Goal: Check status: Check status

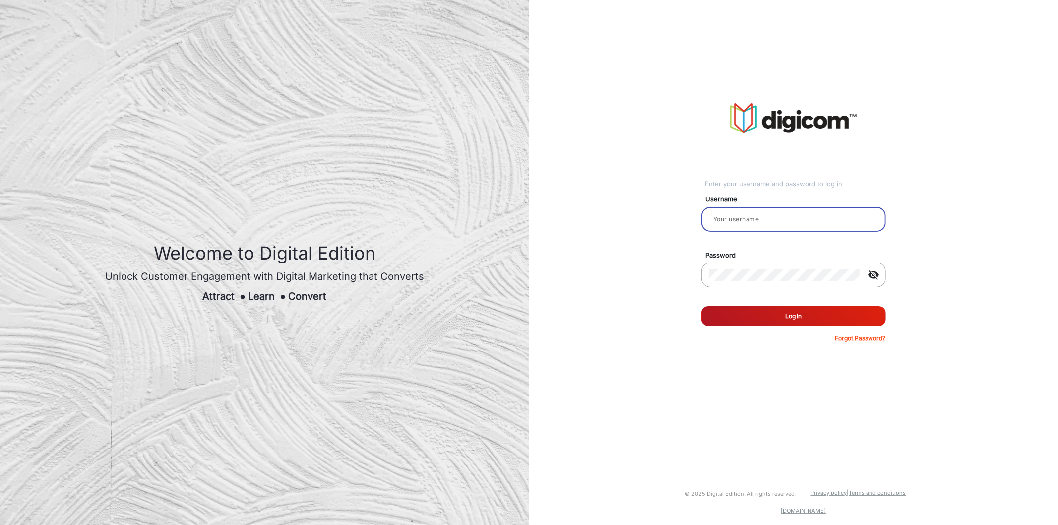
click at [778, 216] on input "email" at bounding box center [793, 219] width 169 height 12
type input "[PERSON_NAME]"
click at [745, 315] on button "Log In" at bounding box center [793, 316] width 185 height 20
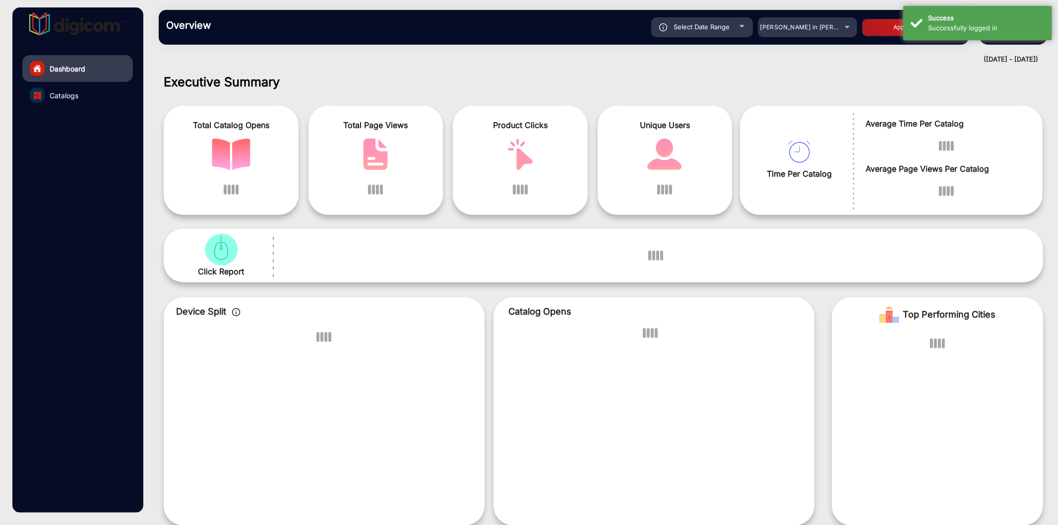
scroll to position [7, 0]
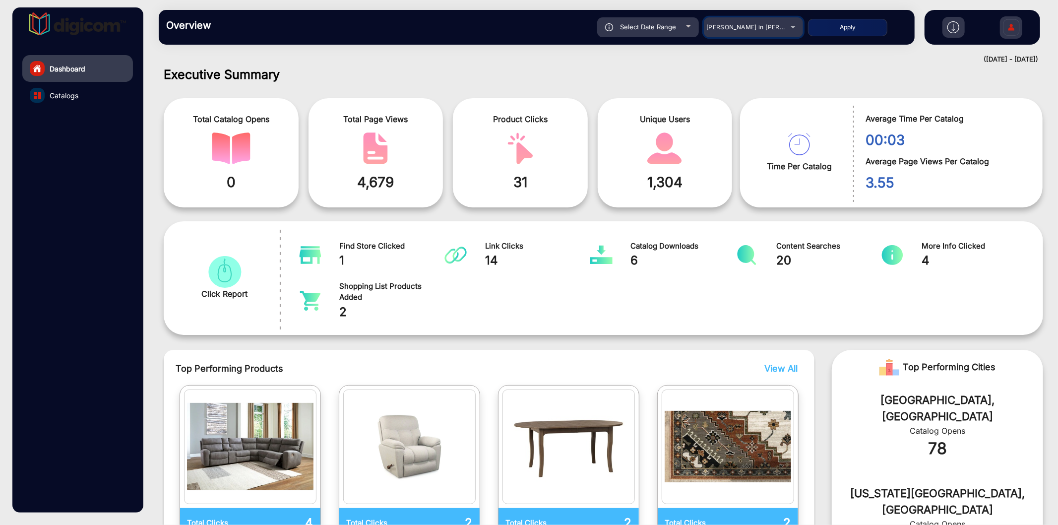
click at [738, 27] on span "[PERSON_NAME] in [PERSON_NAME]" at bounding box center [761, 26] width 110 height 7
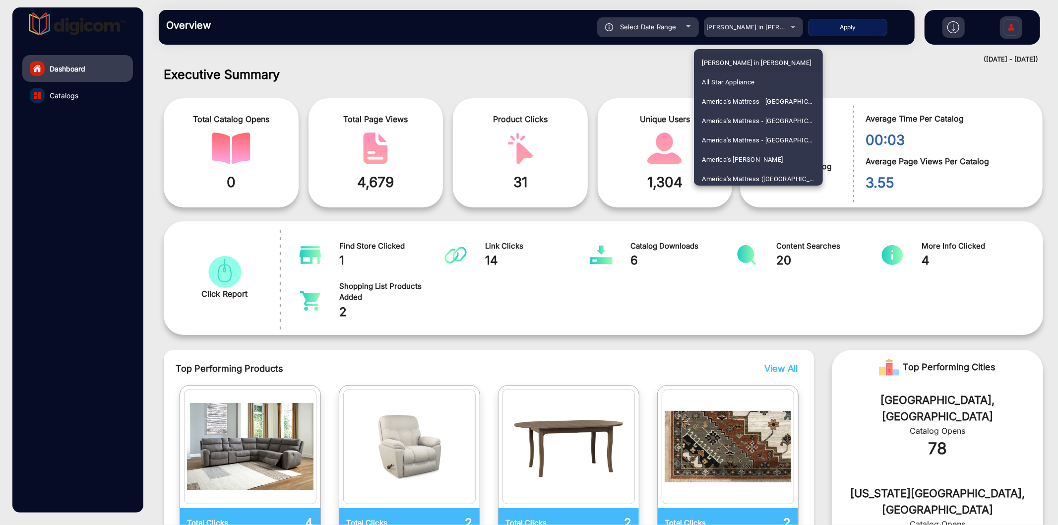
scroll to position [1377, 0]
click at [725, 110] on span "Heinens" at bounding box center [714, 117] width 25 height 19
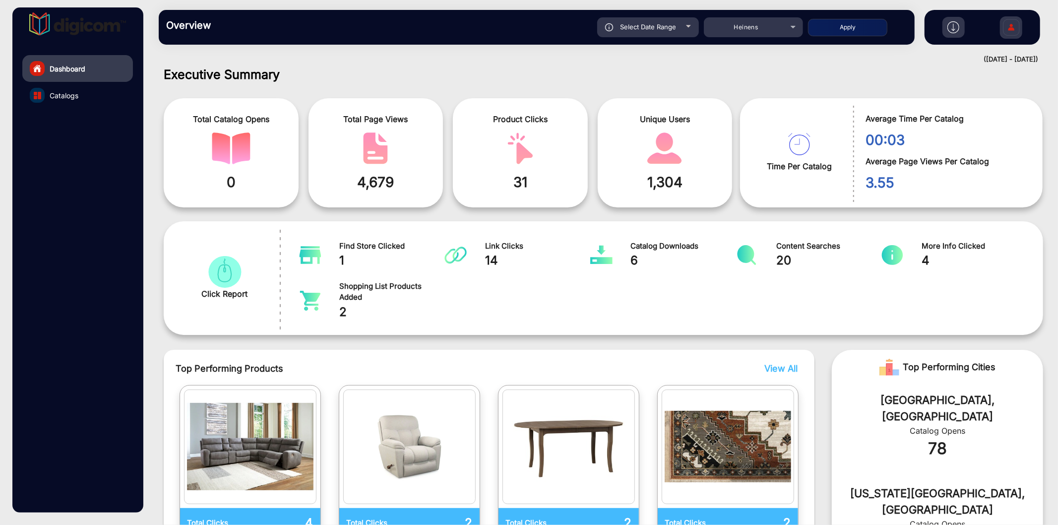
click at [844, 30] on button "Apply" at bounding box center [847, 27] width 79 height 17
type input "[DATE]"
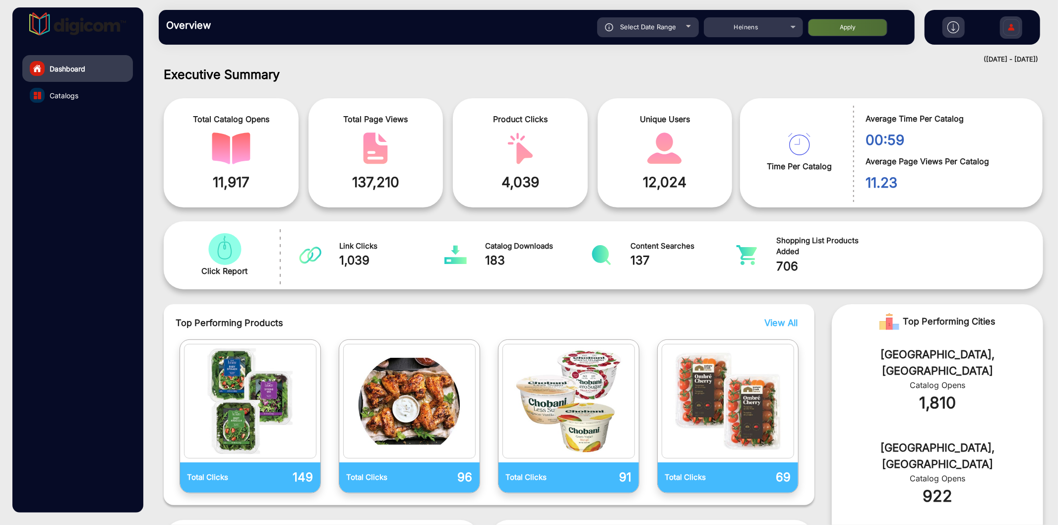
click at [624, 30] on span "Select Date Range" at bounding box center [648, 27] width 56 height 8
type input "[DATE]"
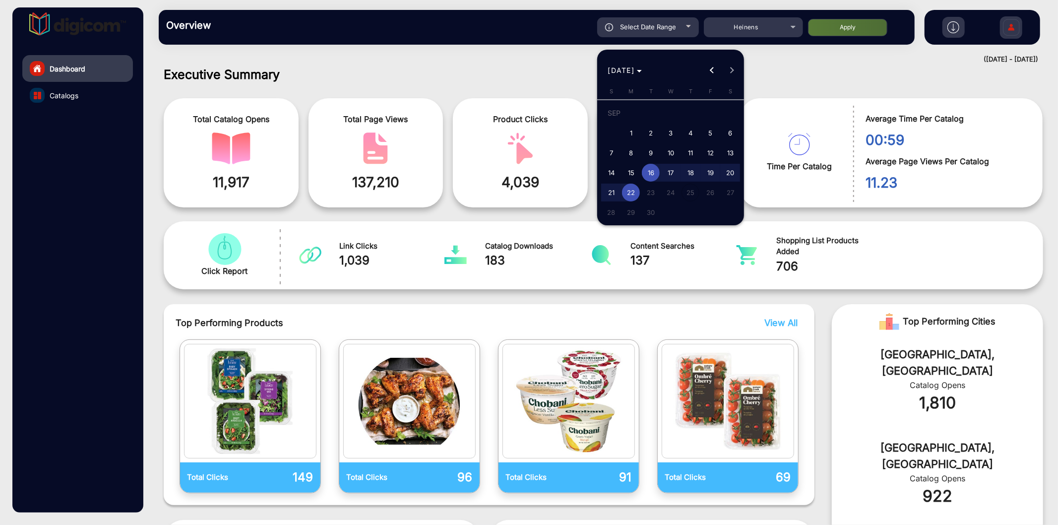
click at [668, 130] on span "3" at bounding box center [671, 133] width 18 height 18
type input "[DATE]"
click at [652, 147] on span "9" at bounding box center [651, 153] width 18 height 18
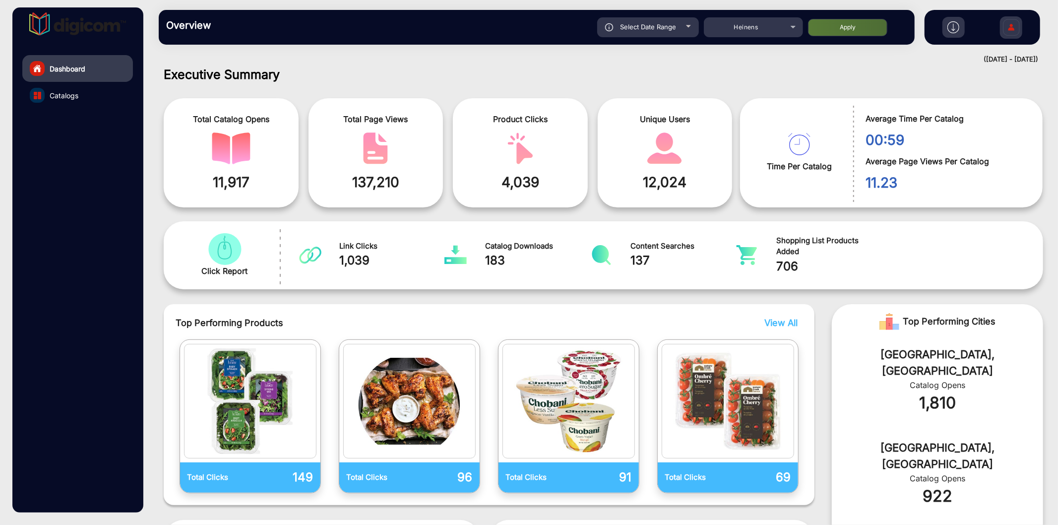
type input "[DATE]"
click at [847, 22] on button "Apply" at bounding box center [847, 27] width 79 height 17
type input "[DATE]"
